Goal: Task Accomplishment & Management: Complete application form

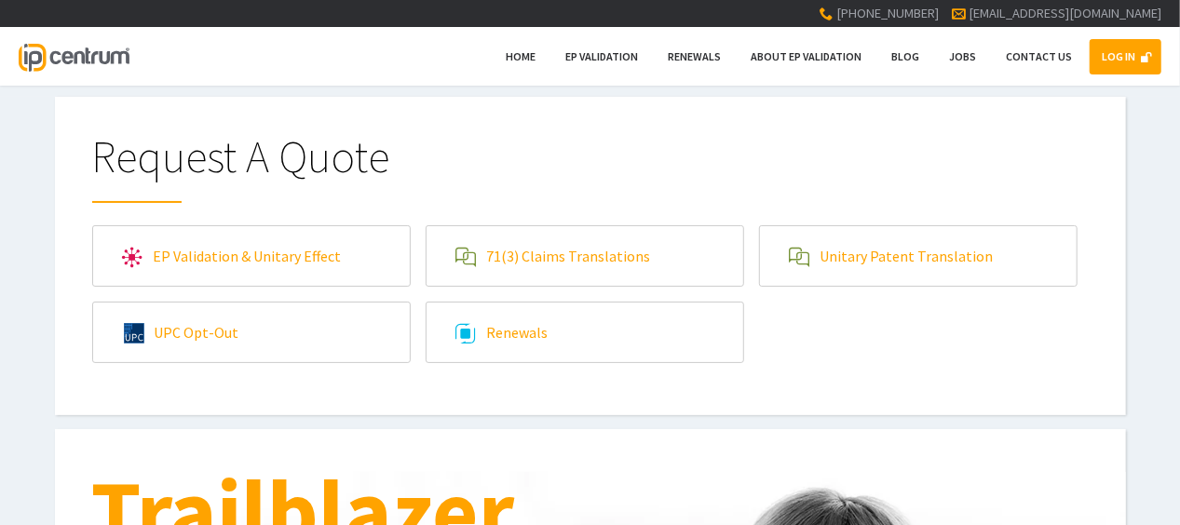
type input"] "[EMAIL_ADDRESS][DOMAIN_NAME]"
click at [1116, 52] on link "LOG IN" at bounding box center [1125, 56] width 72 height 35
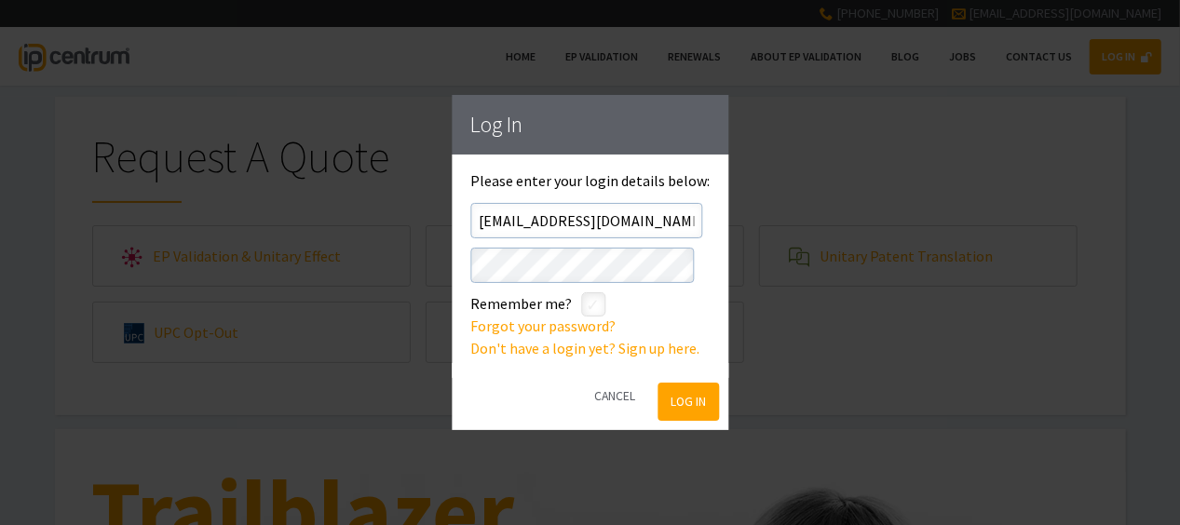
click at [673, 406] on button "Log In" at bounding box center [688, 402] width 61 height 38
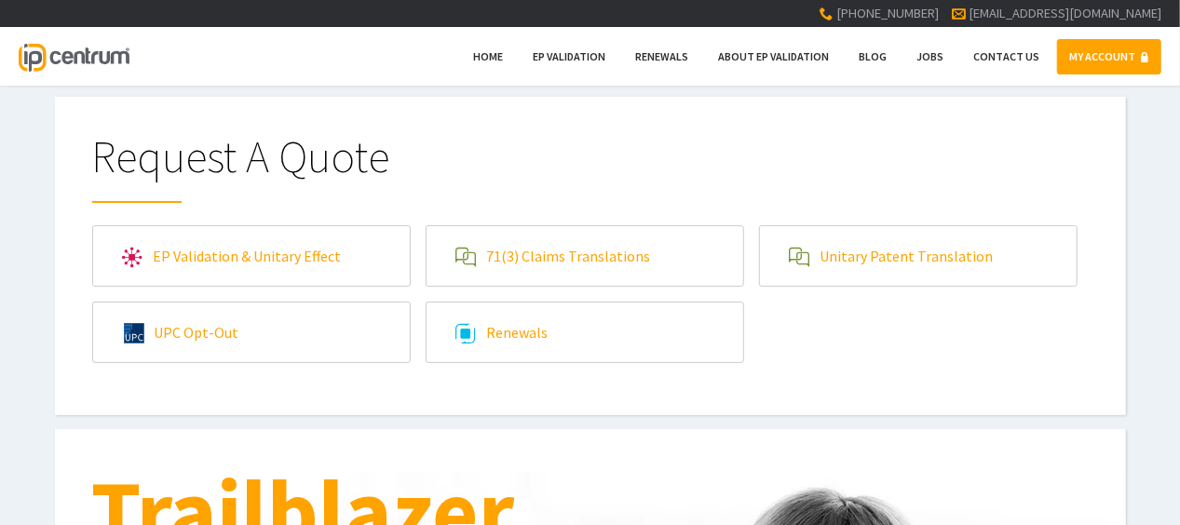
click at [598, 265] on link "71(3) Claims Translations" at bounding box center [584, 256] width 317 height 60
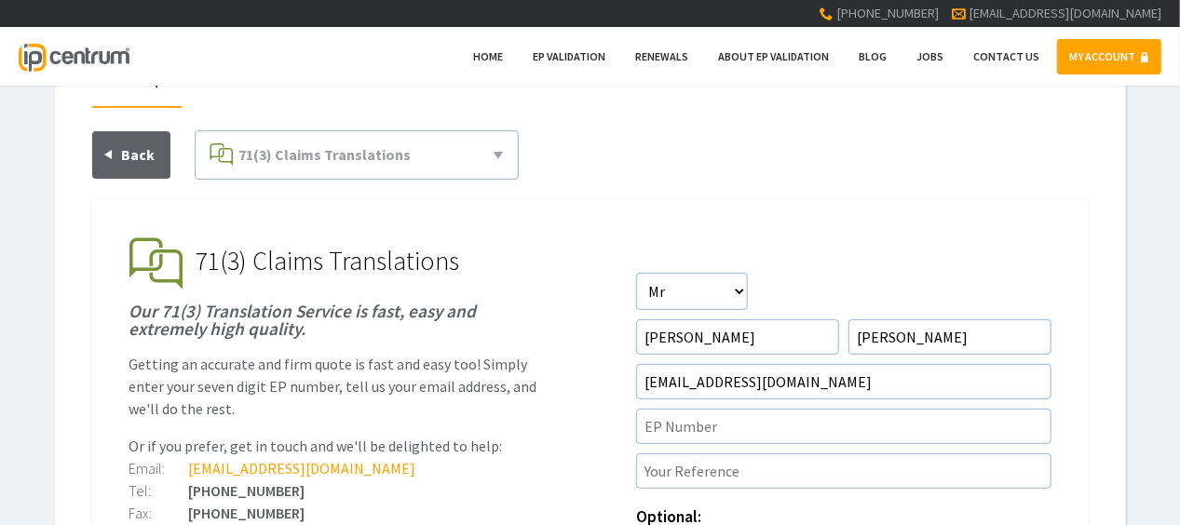
scroll to position [186, 0]
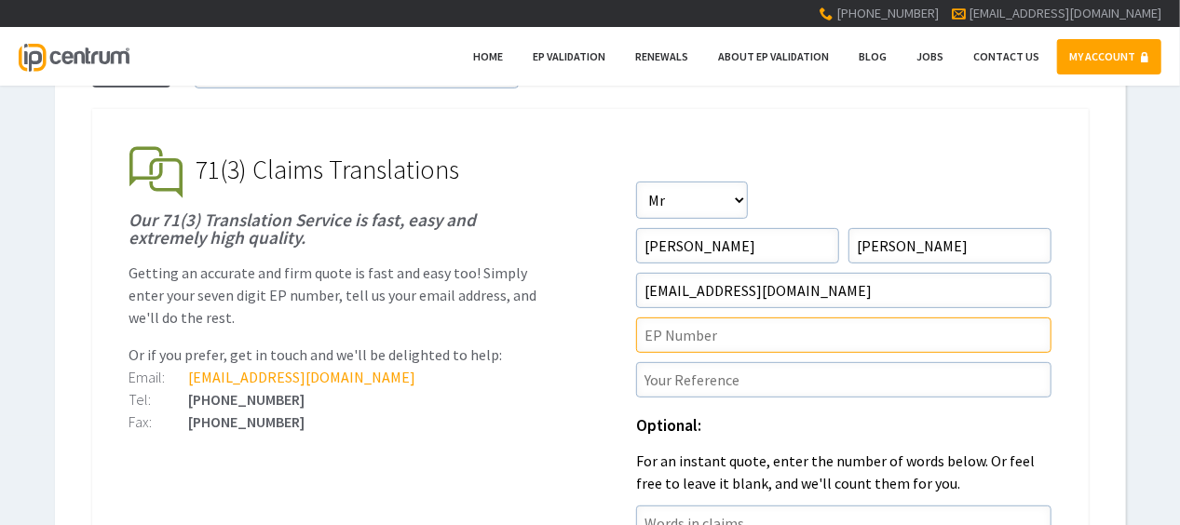
click at [736, 337] on input"] "text" at bounding box center [843, 335] width 415 height 35
paste input"] "22804900.3"
type input"] "EP22804900.3"
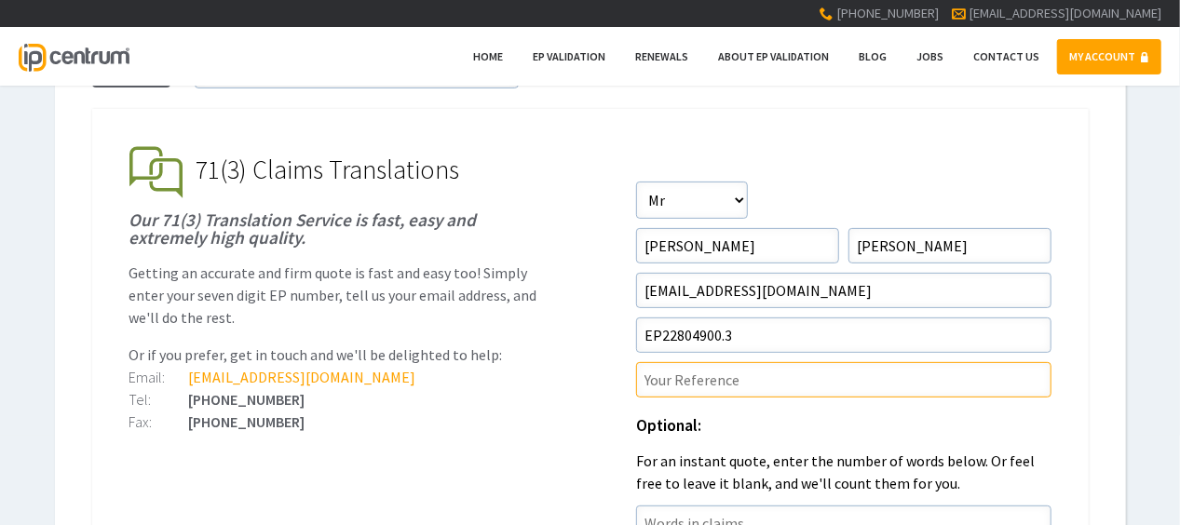
paste input"] "P45798EPN1"
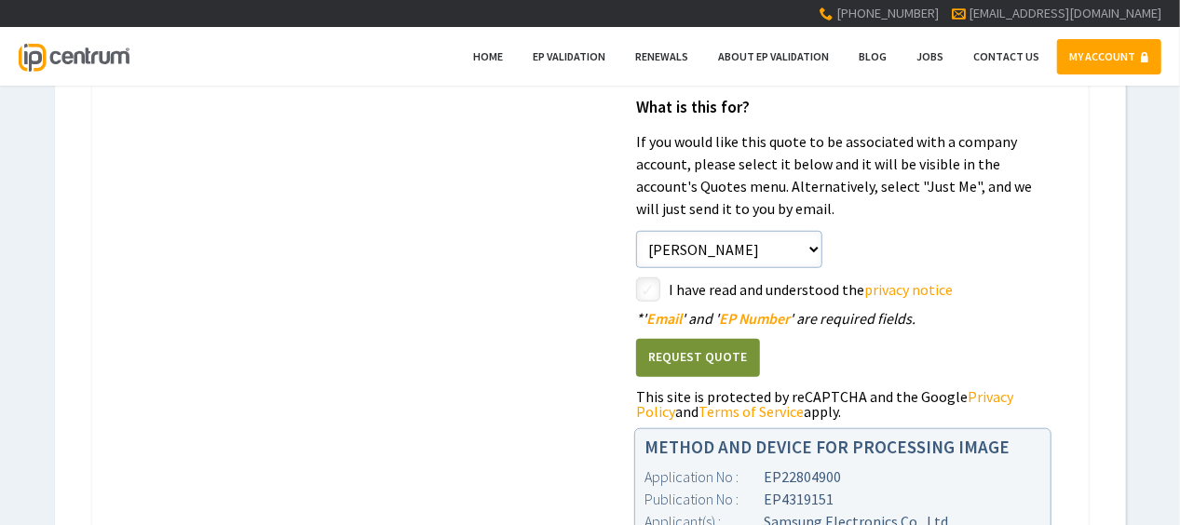
scroll to position [652, 0]
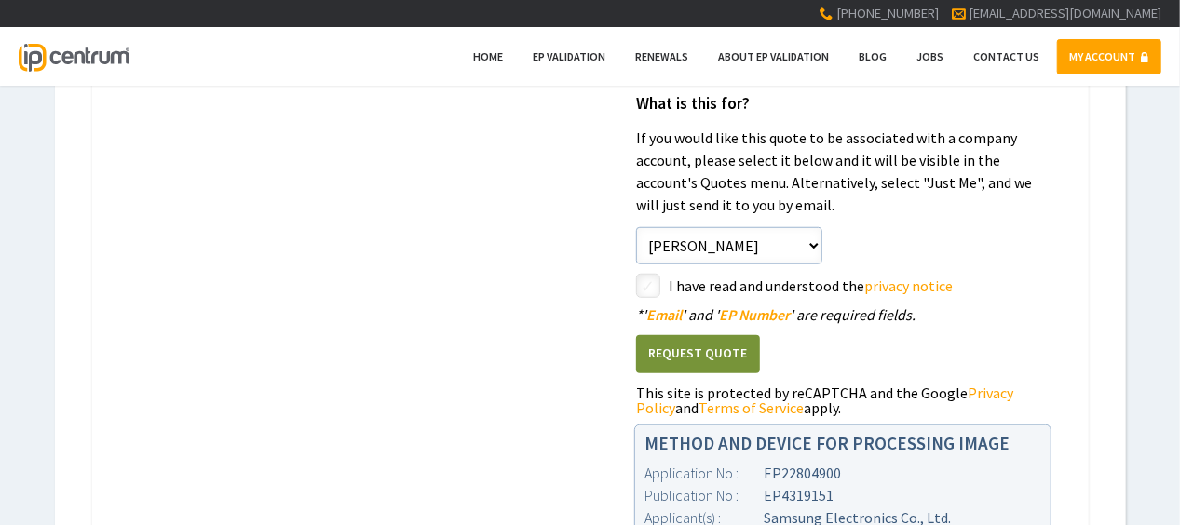
type input"] "P45798EPN1/RED"
click at [645, 277] on input"] "checkbox" at bounding box center [651, 288] width 22 height 22
checkbox input"] "true"
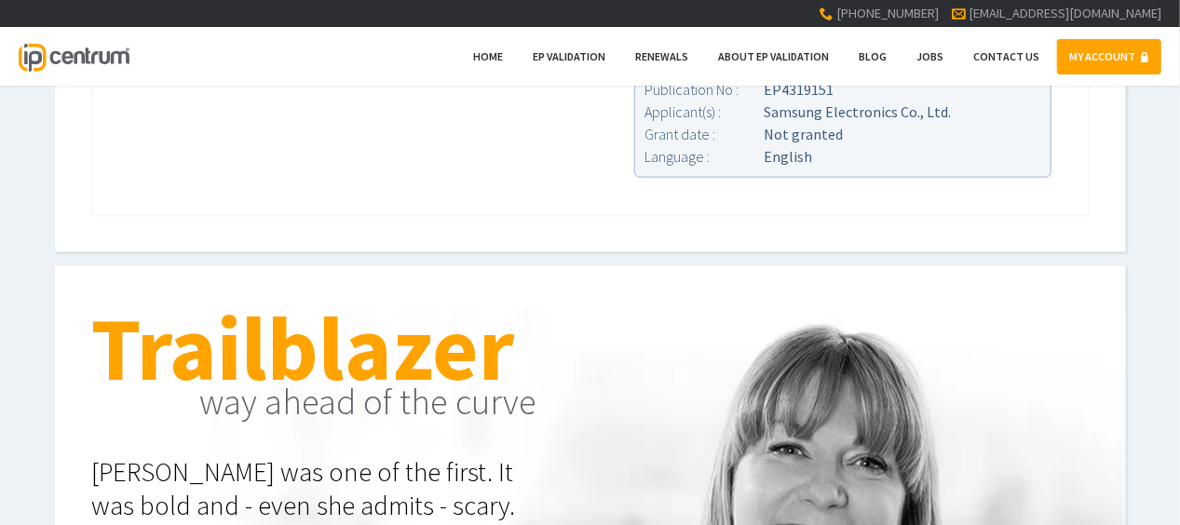
scroll to position [1117, 0]
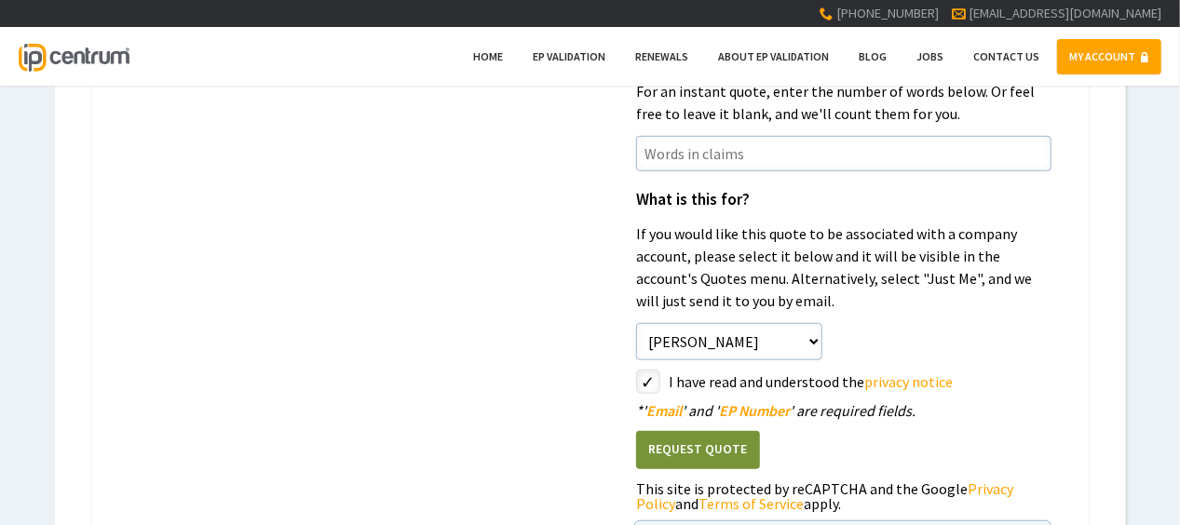
scroll to position [652, 0]
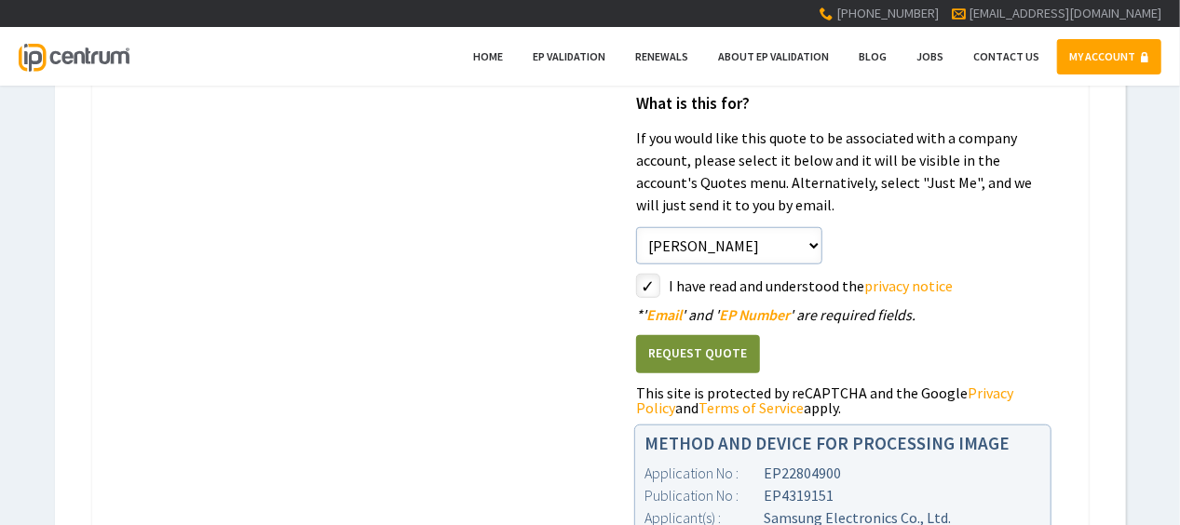
click at [696, 353] on button "Request Quote" at bounding box center [698, 354] width 124 height 38
